Goal: Task Accomplishment & Management: Use online tool/utility

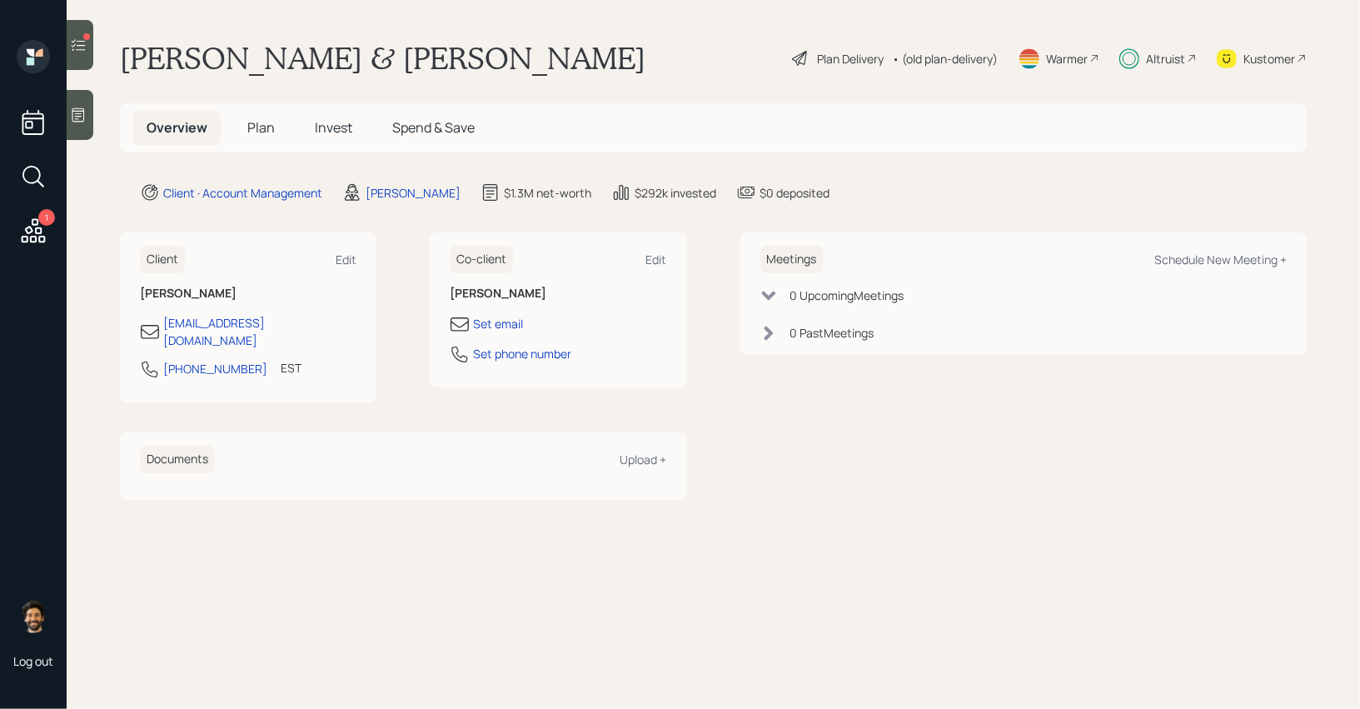
click at [76, 43] on icon at bounding box center [79, 45] width 14 height 12
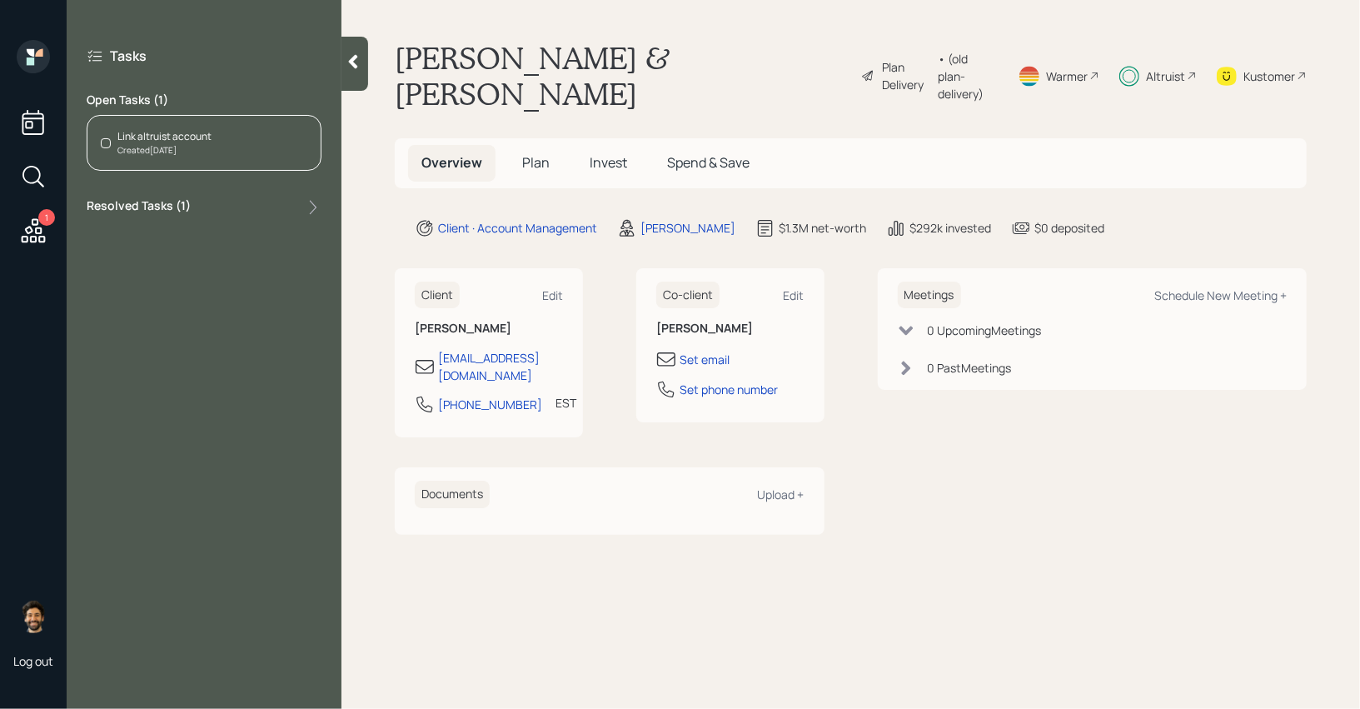
click at [625, 153] on span "Invest" at bounding box center [608, 162] width 37 height 18
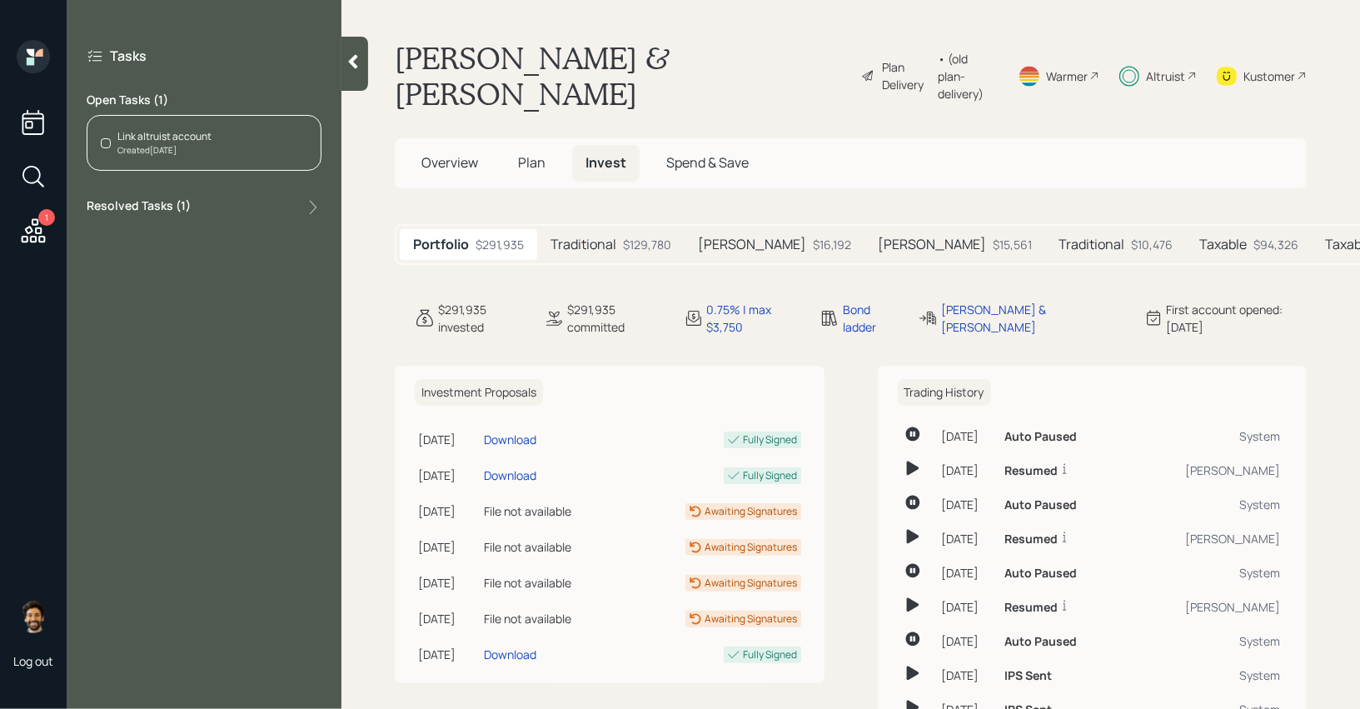
click at [1325, 237] on h5 "Taxable" at bounding box center [1348, 245] width 47 height 16
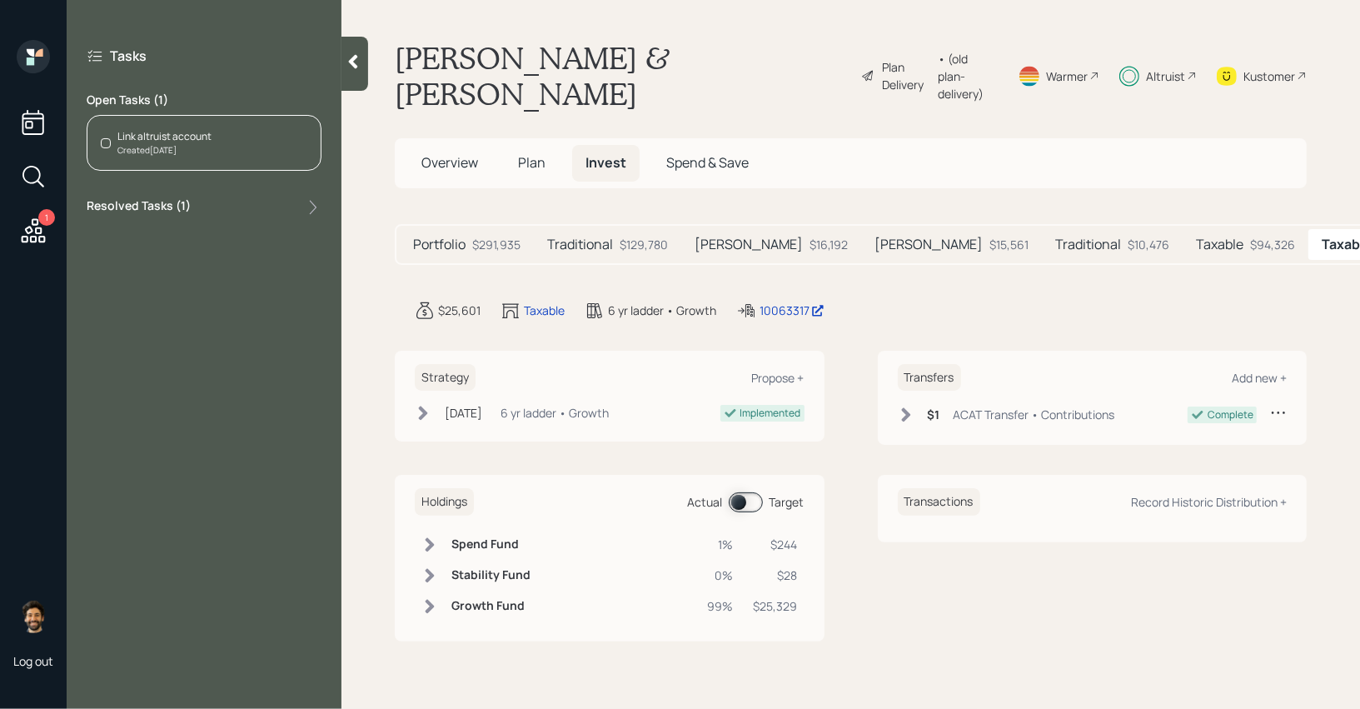
click at [1196, 237] on h5 "Taxable" at bounding box center [1219, 245] width 47 height 16
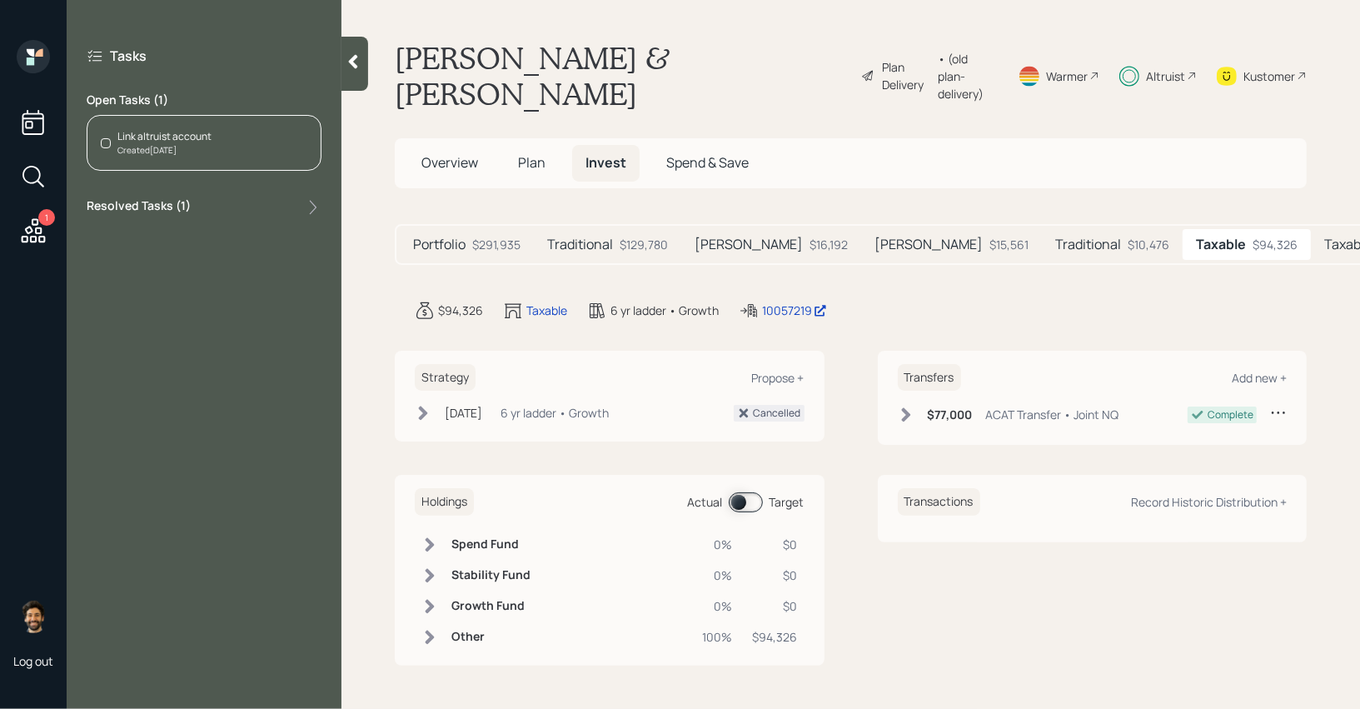
click at [142, 197] on label "Resolved Tasks ( 1 )" at bounding box center [139, 207] width 104 height 20
click at [170, 249] on div "Reconcile funding transaction" at bounding box center [190, 245] width 139 height 15
click at [203, 150] on div "Created Jul 31, 2025" at bounding box center [164, 150] width 94 height 12
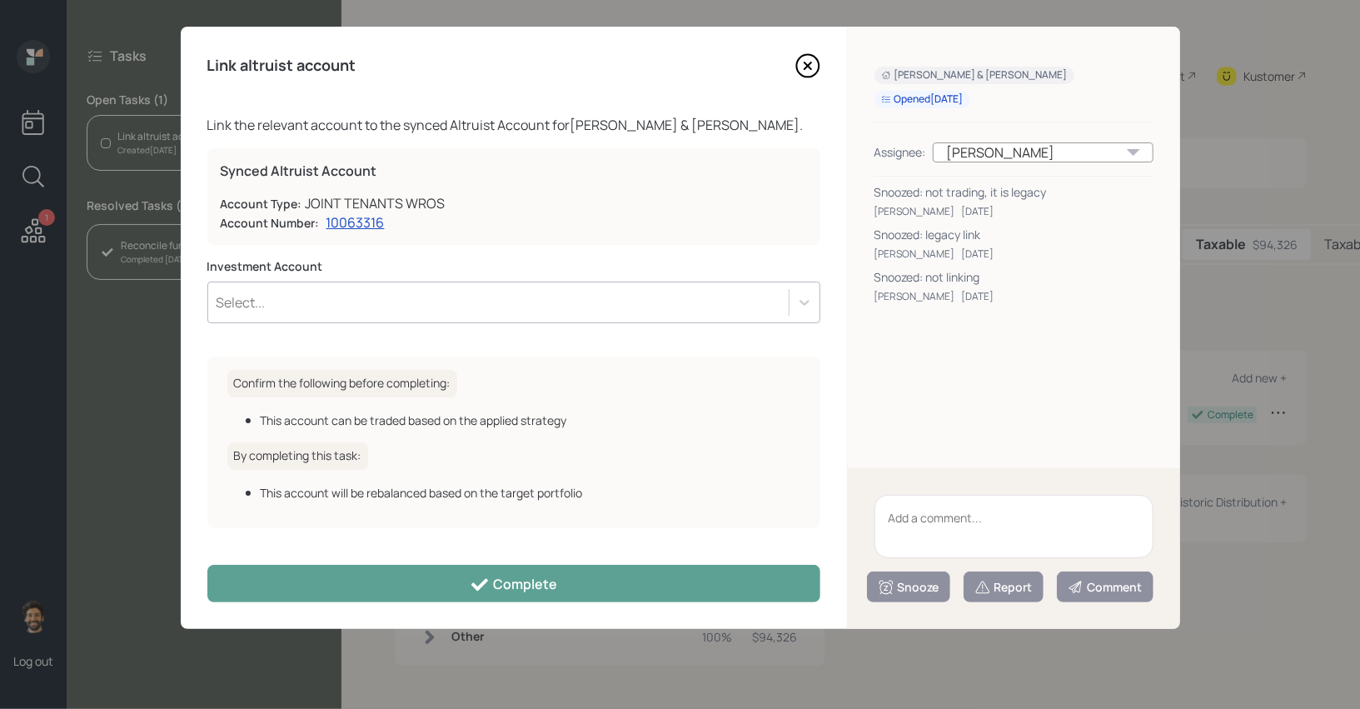
click at [982, 537] on textarea at bounding box center [1013, 526] width 279 height 63
type textarea "legacy"
click at [900, 586] on div "Snooze" at bounding box center [909, 587] width 62 height 17
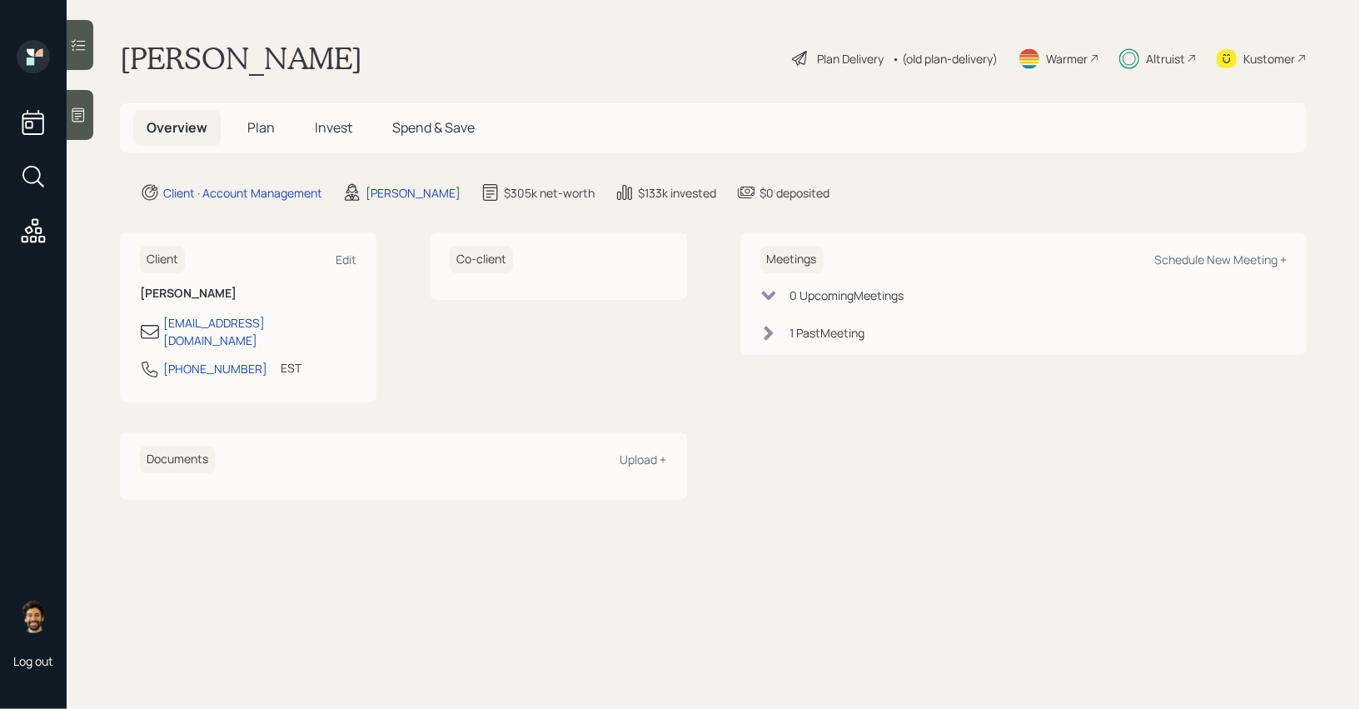
click at [1177, 65] on div "Altruist" at bounding box center [1165, 58] width 39 height 17
